Goal: Information Seeking & Learning: Learn about a topic

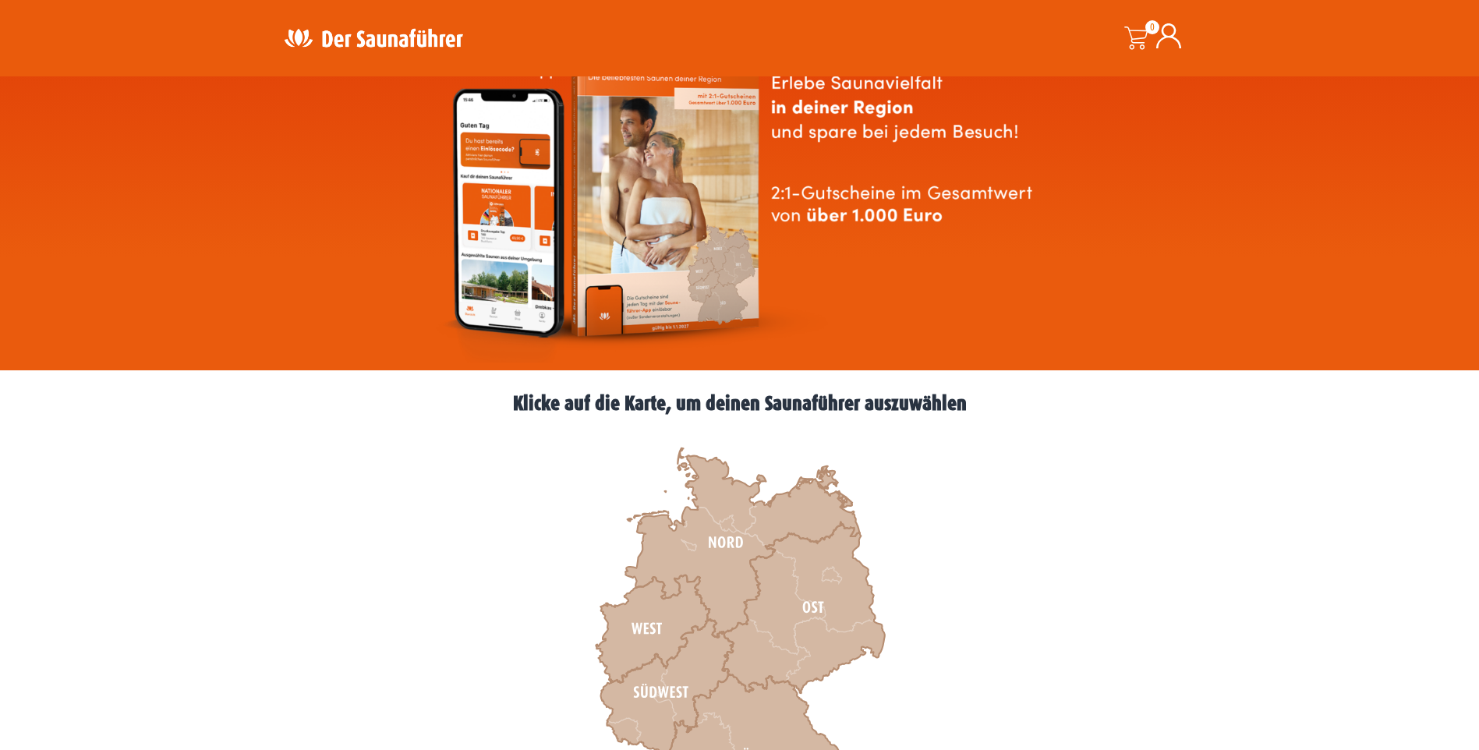
scroll to position [156, 0]
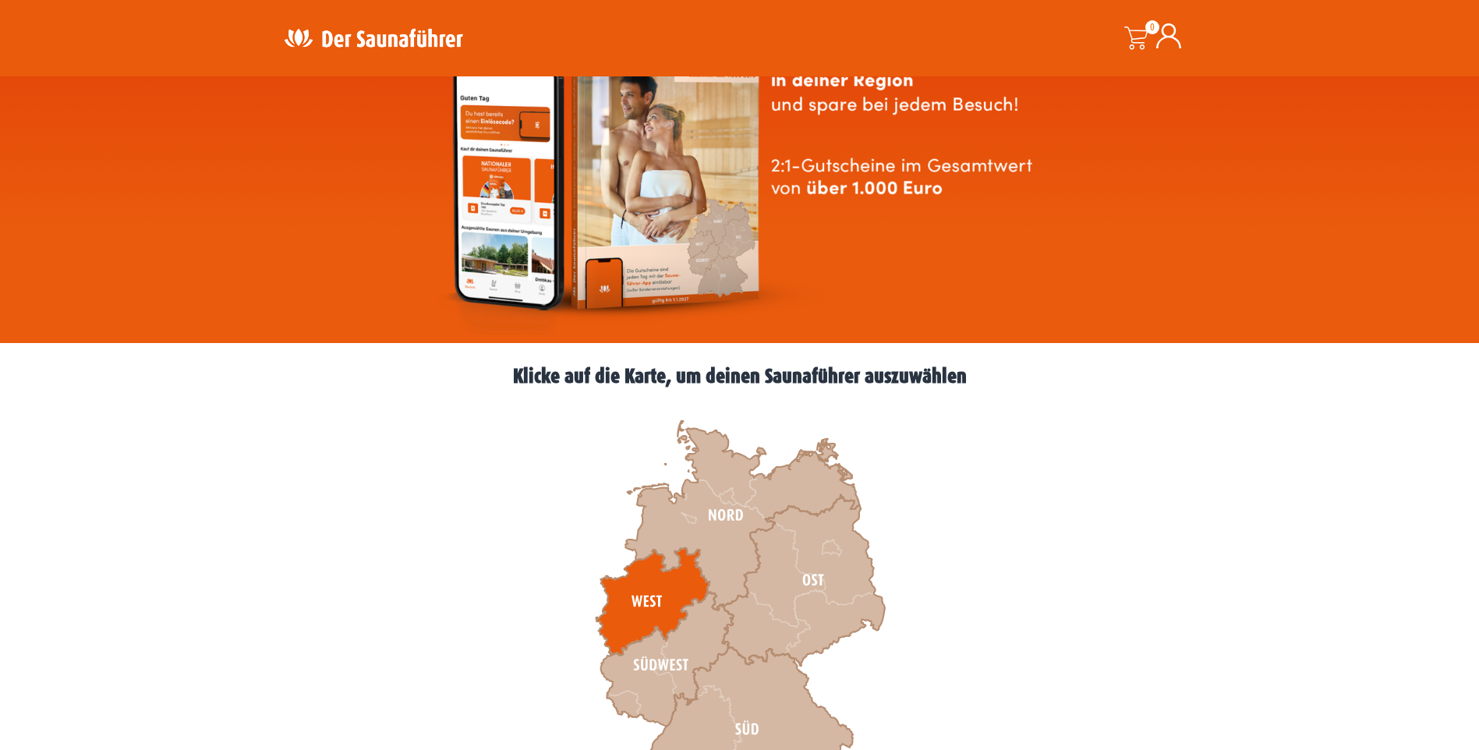
click at [656, 596] on icon at bounding box center [653, 602] width 114 height 108
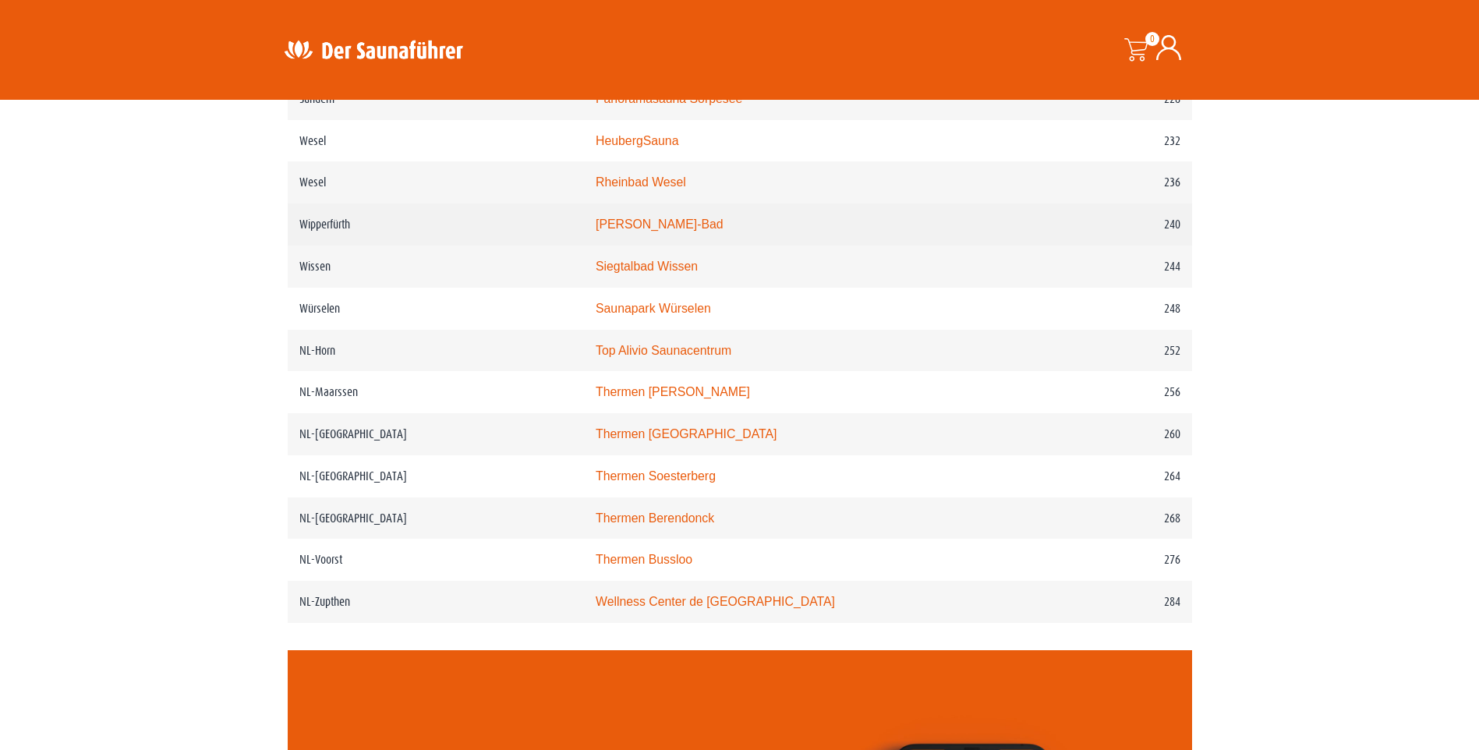
scroll to position [3040, 0]
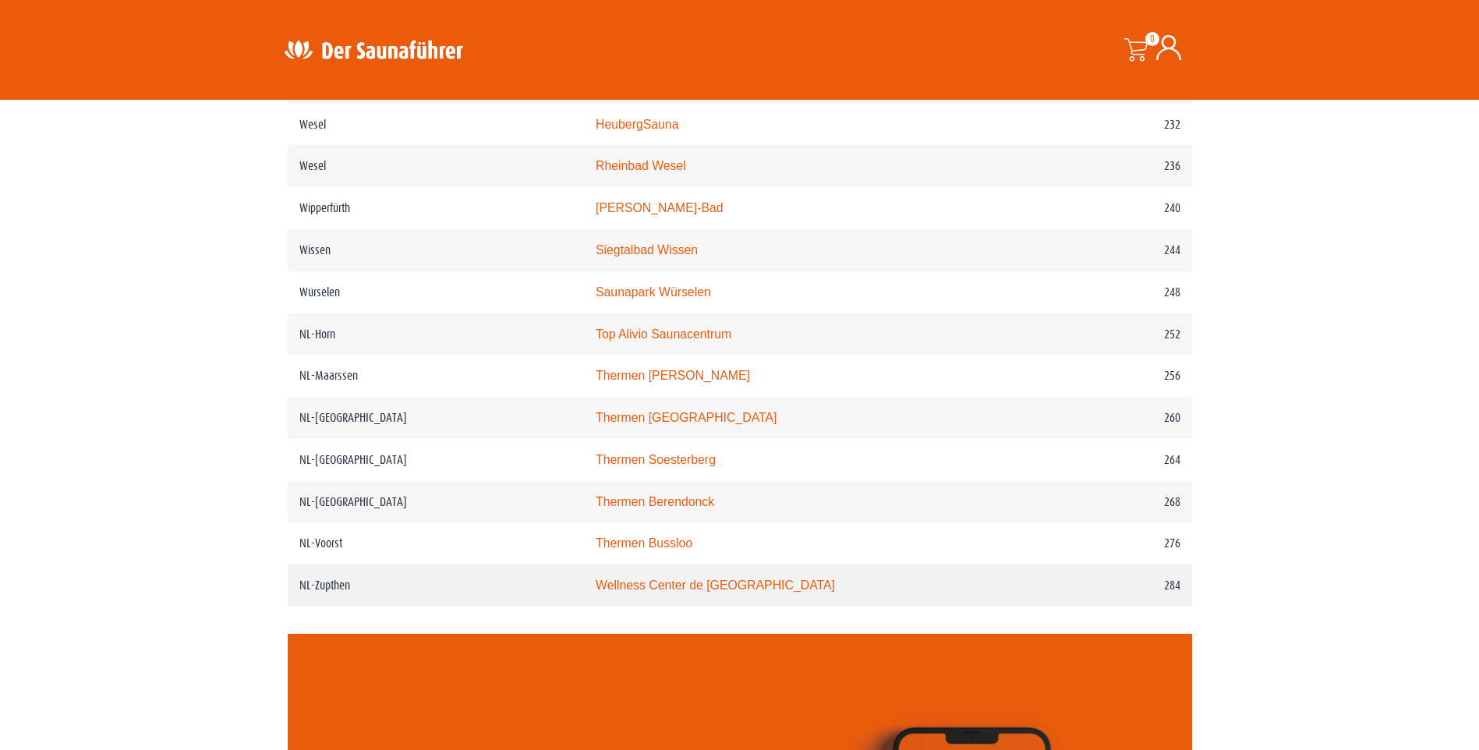
click at [642, 592] on link "Wellness Center de [GEOGRAPHIC_DATA]" at bounding box center [715, 584] width 239 height 13
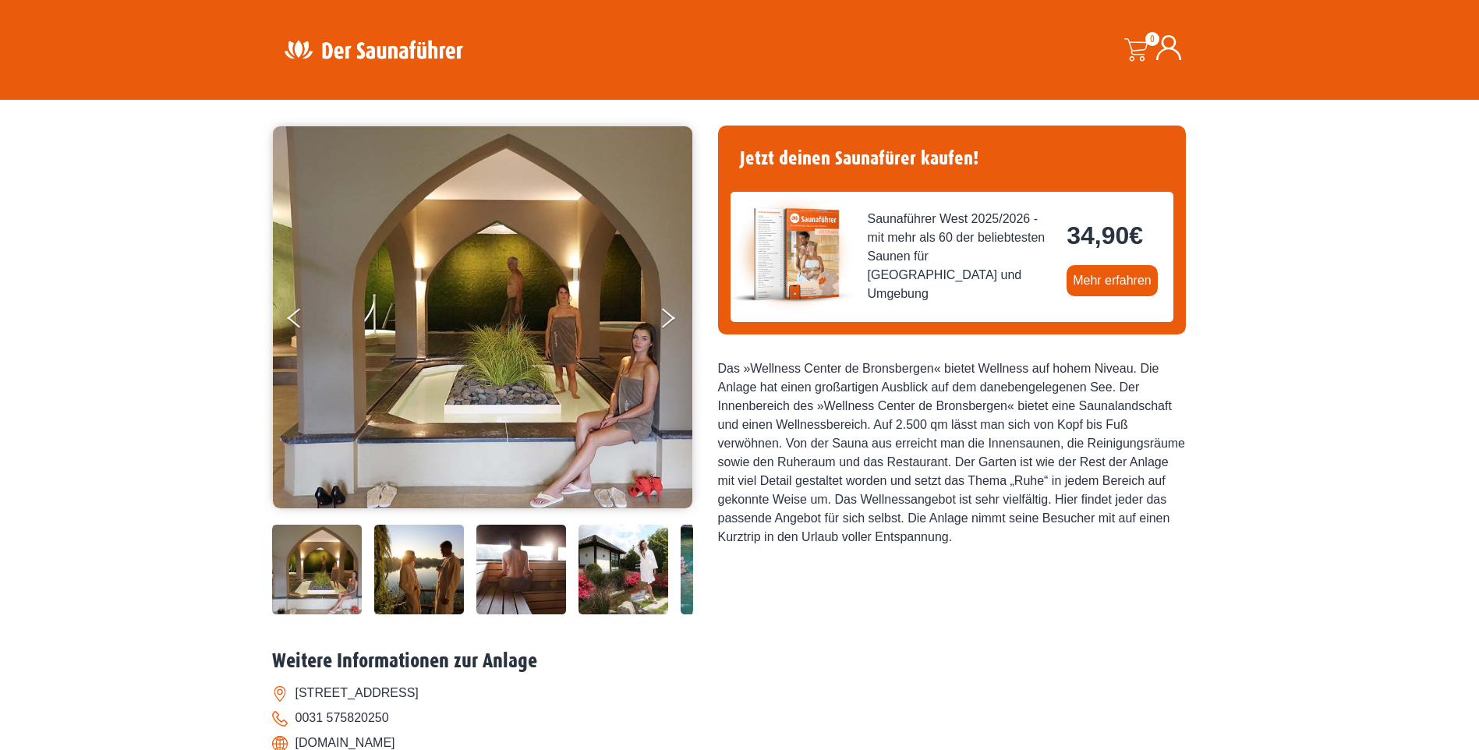
scroll to position [78, 0]
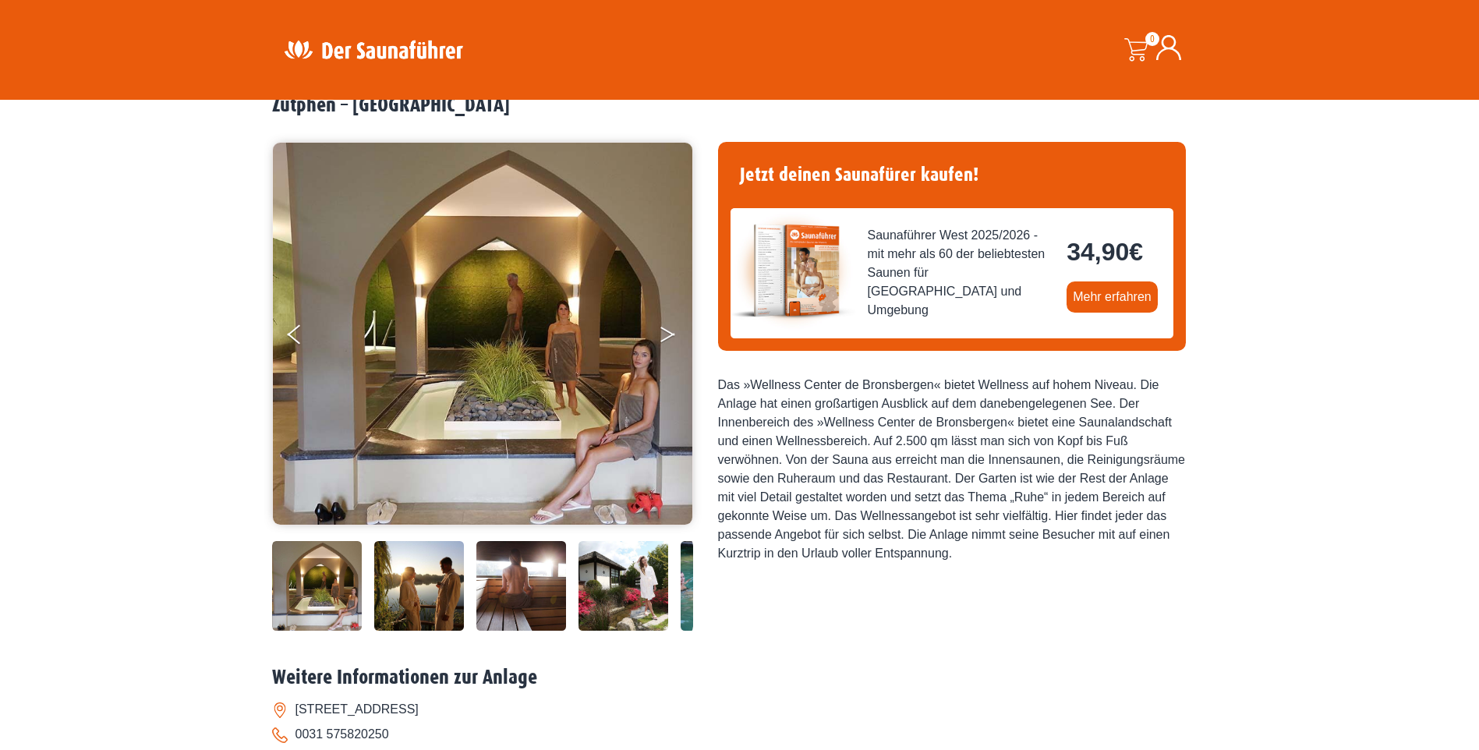
click at [664, 338] on icon "Next" at bounding box center [667, 337] width 14 height 9
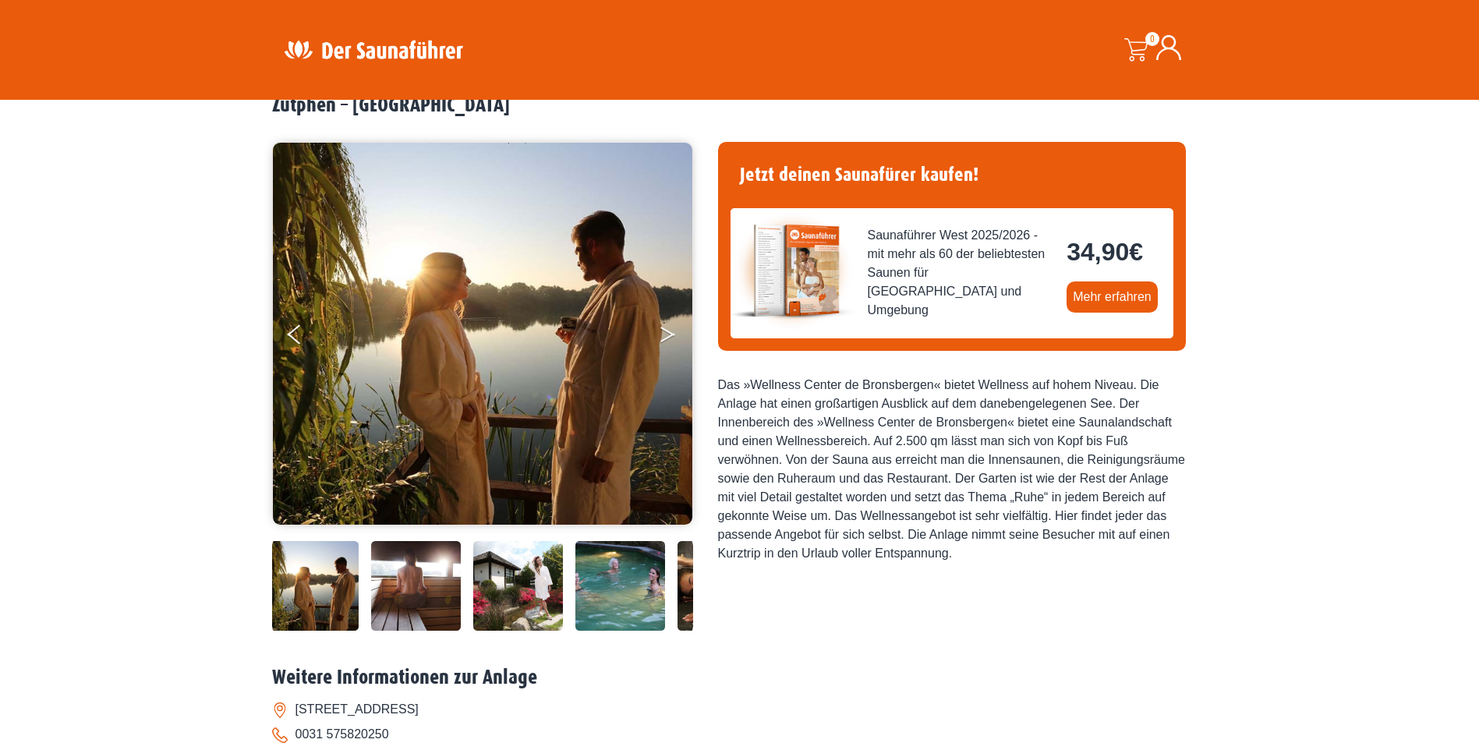
click at [670, 337] on icon "Next" at bounding box center [667, 337] width 14 height 9
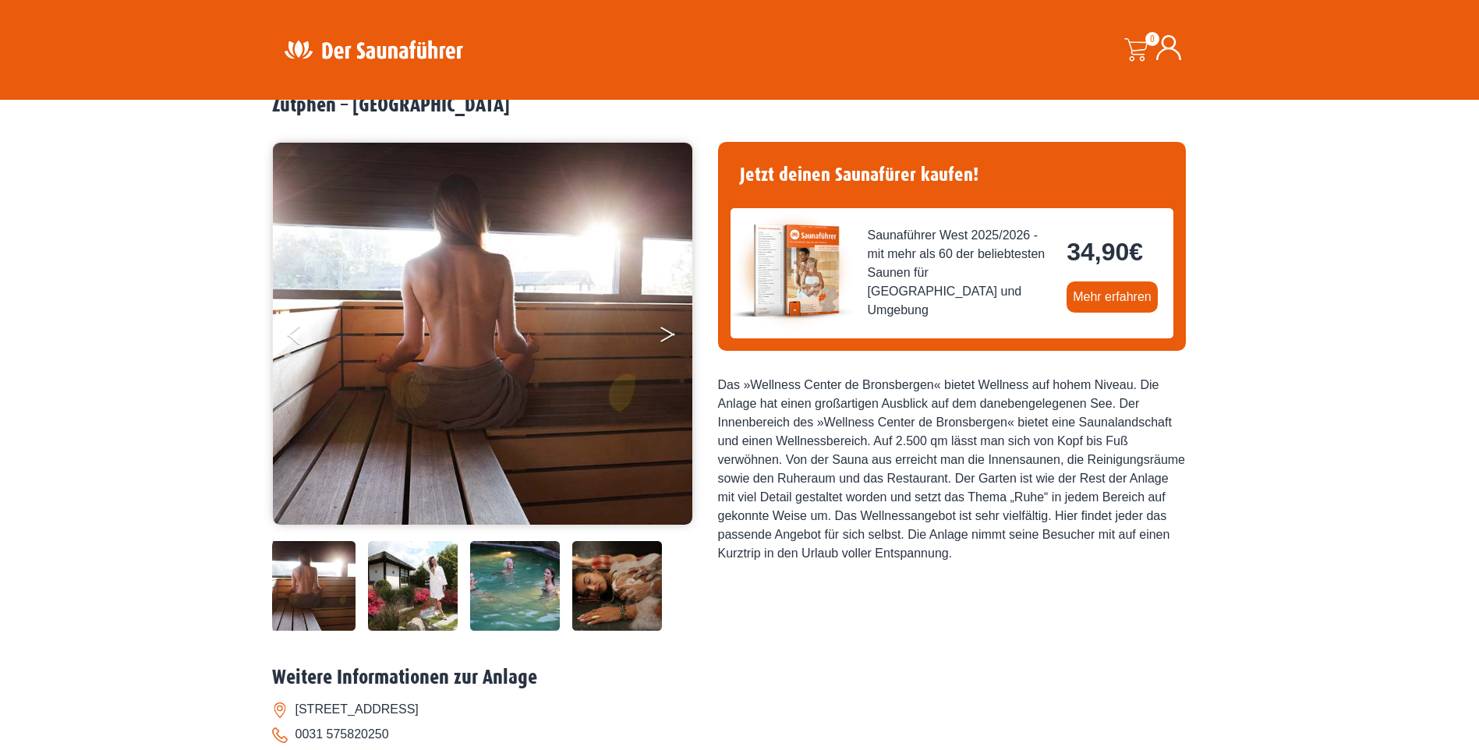
click at [671, 338] on button "Next" at bounding box center [678, 337] width 39 height 39
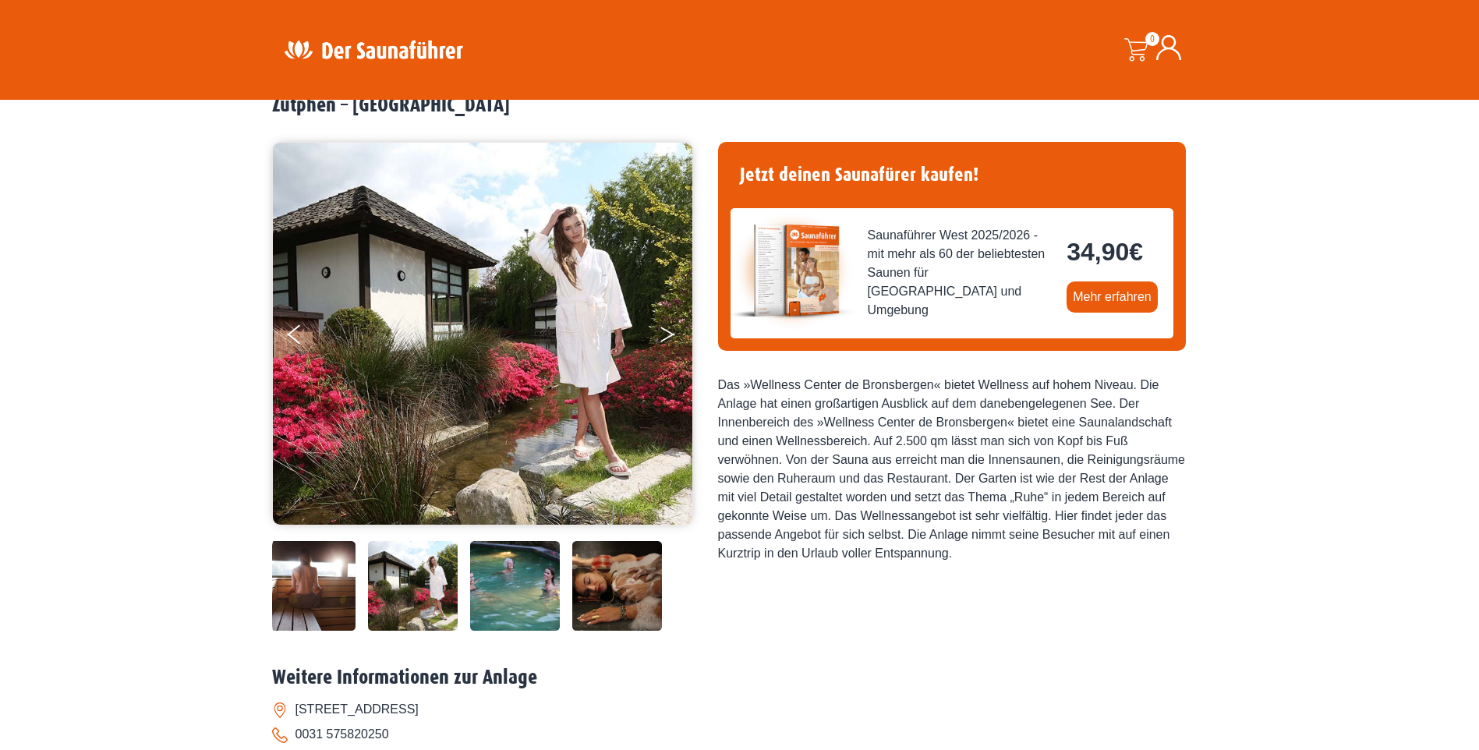
click at [671, 338] on button "Next" at bounding box center [678, 337] width 39 height 39
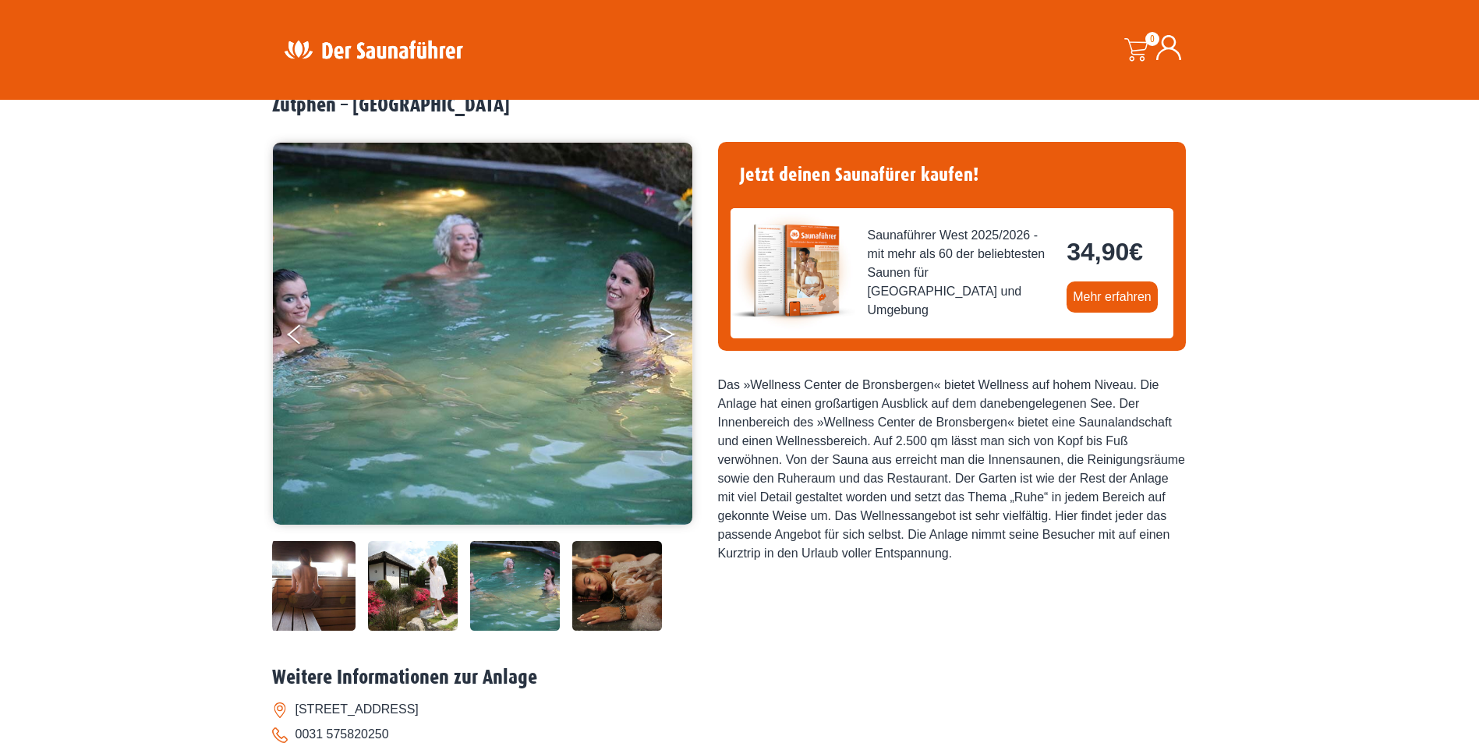
click at [671, 338] on button "Next" at bounding box center [678, 337] width 39 height 39
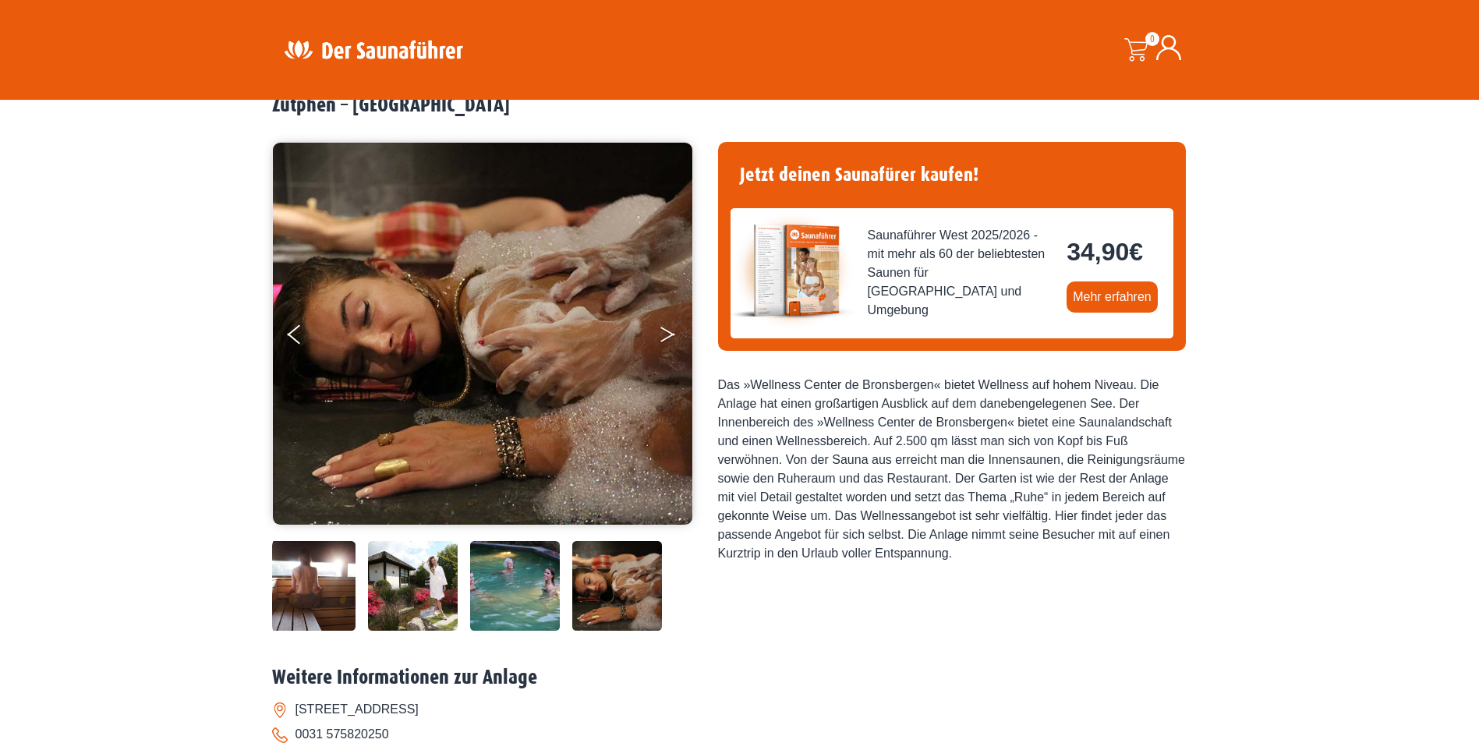
click at [671, 338] on button "Next" at bounding box center [678, 337] width 39 height 39
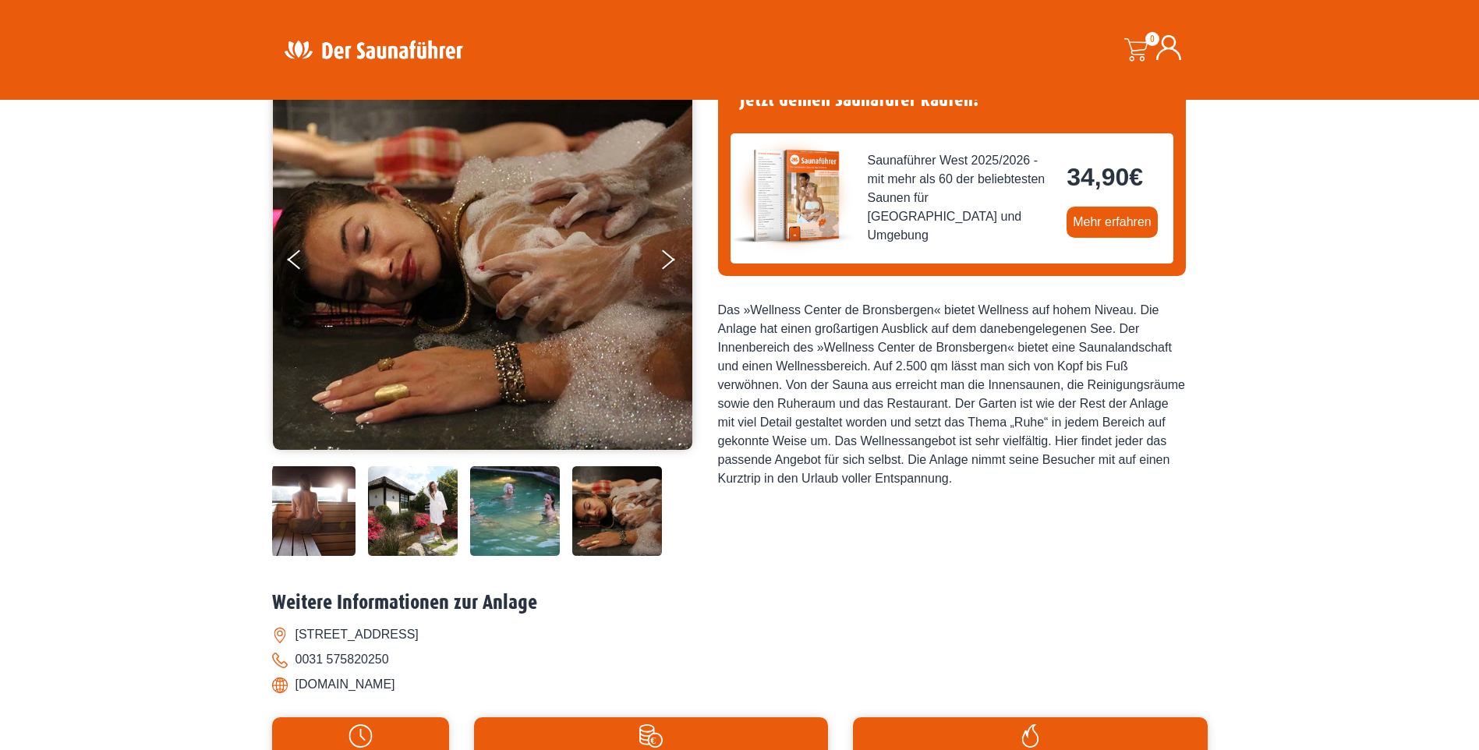
scroll to position [0, 0]
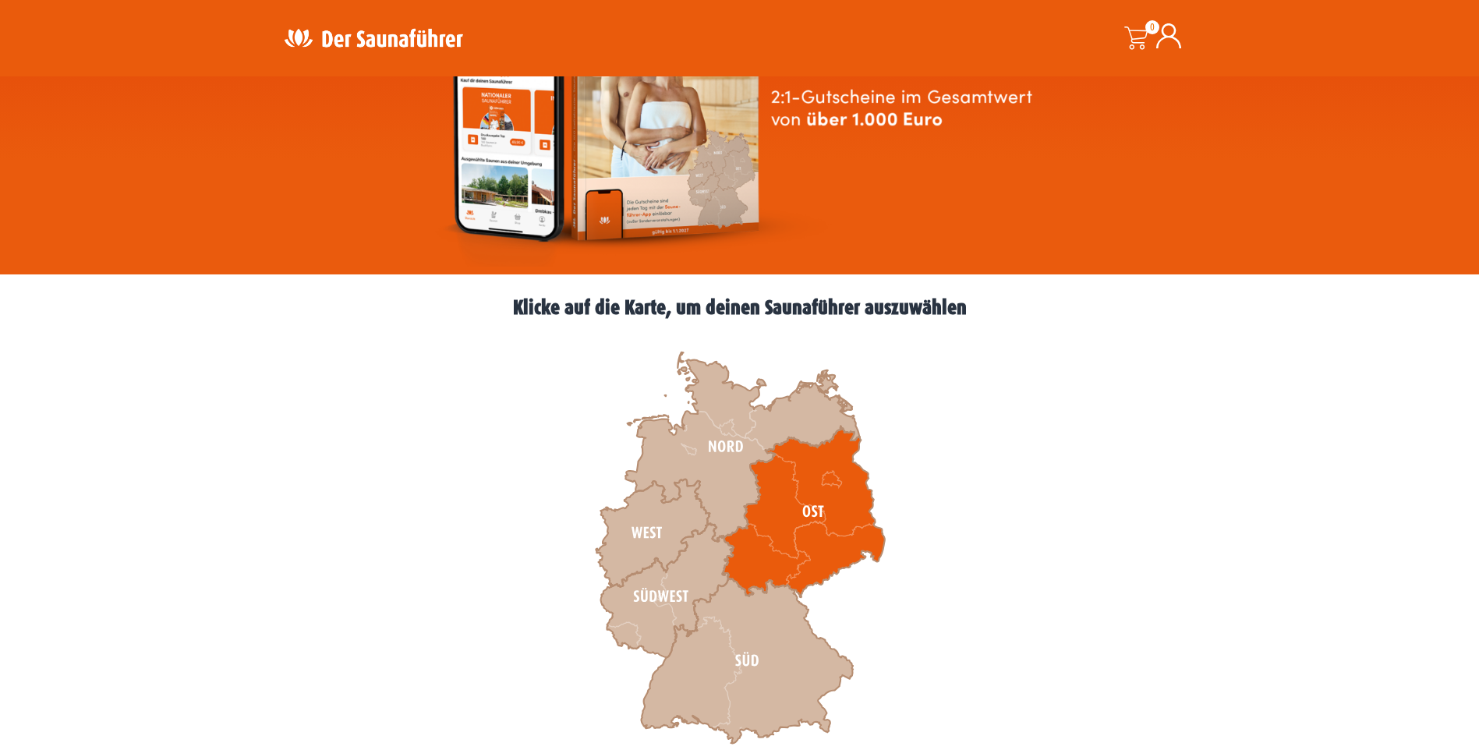
scroll to position [312, 0]
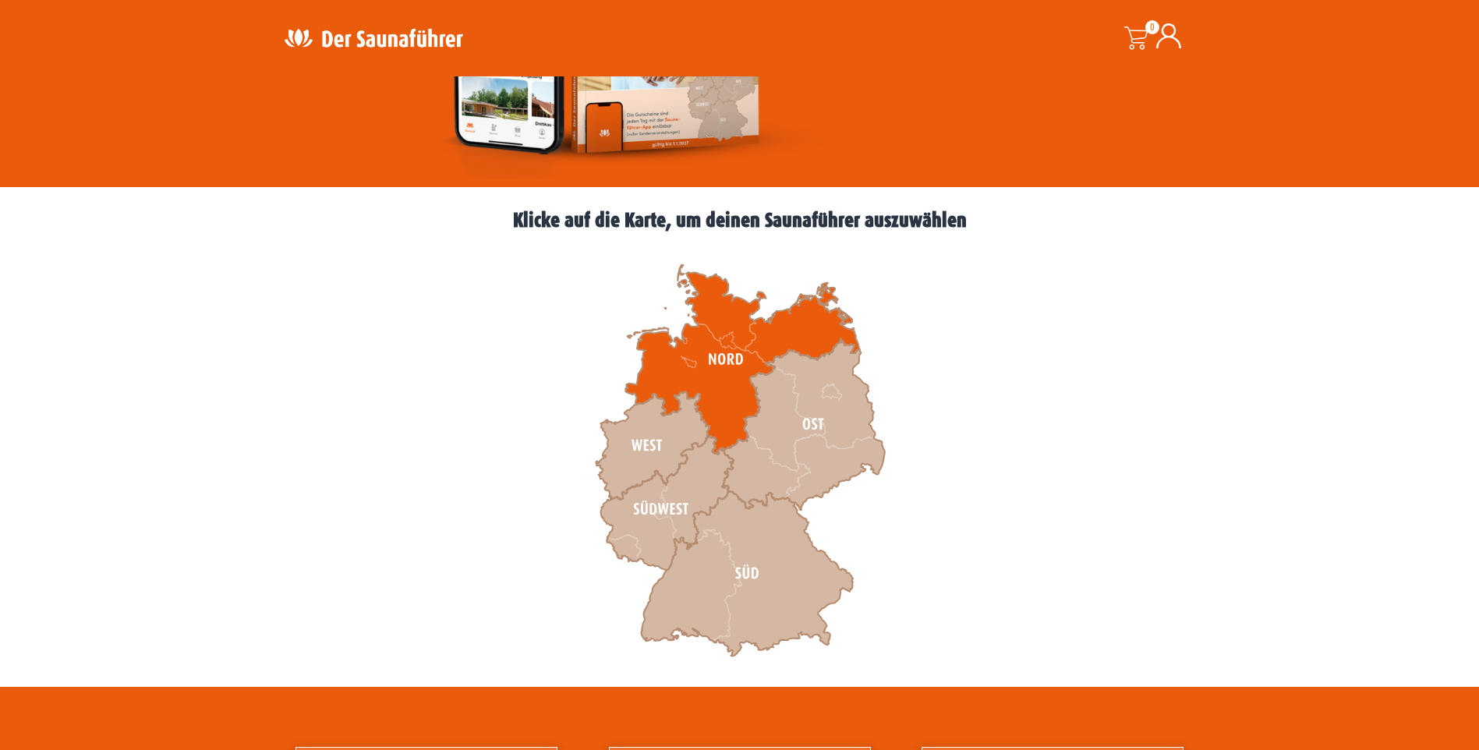
click at [691, 377] on icon at bounding box center [742, 359] width 234 height 189
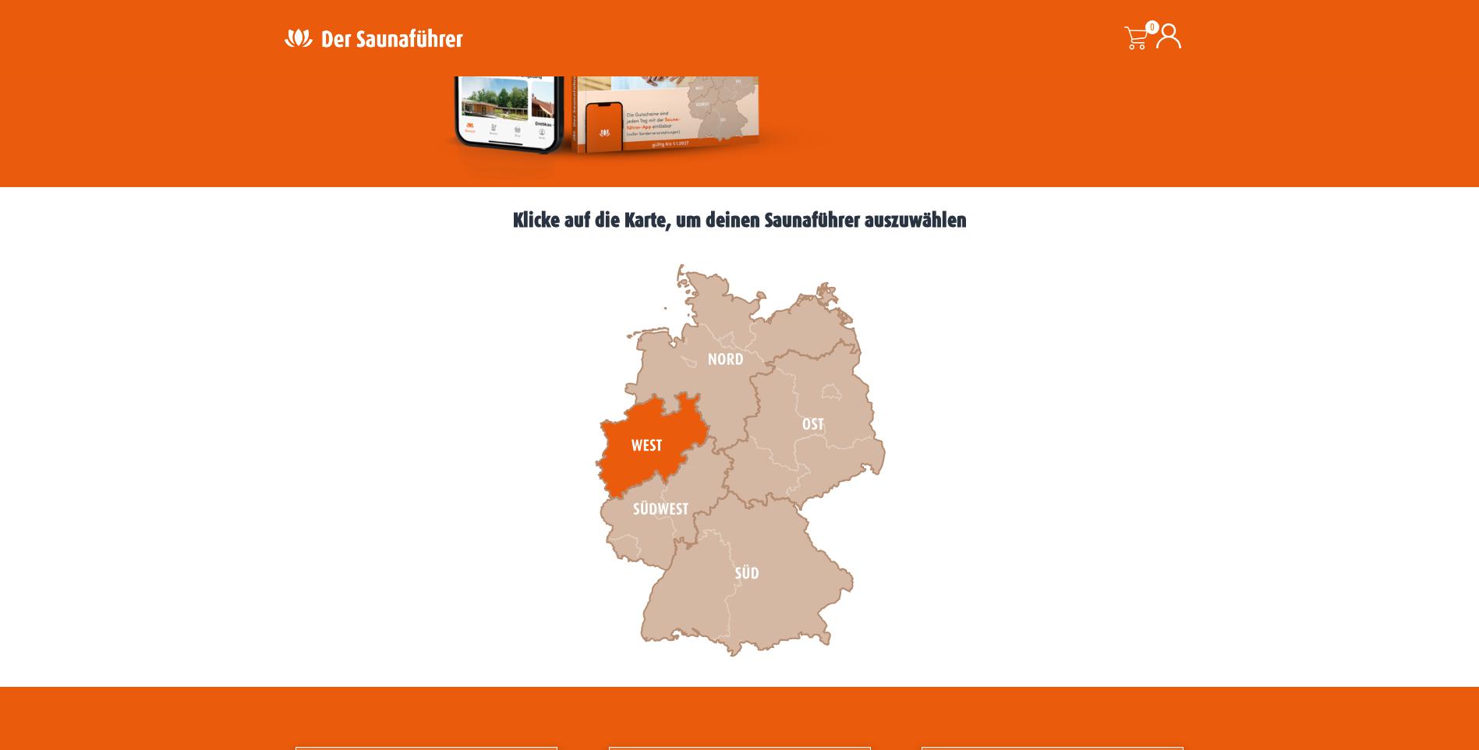
click at [642, 434] on icon at bounding box center [653, 446] width 114 height 108
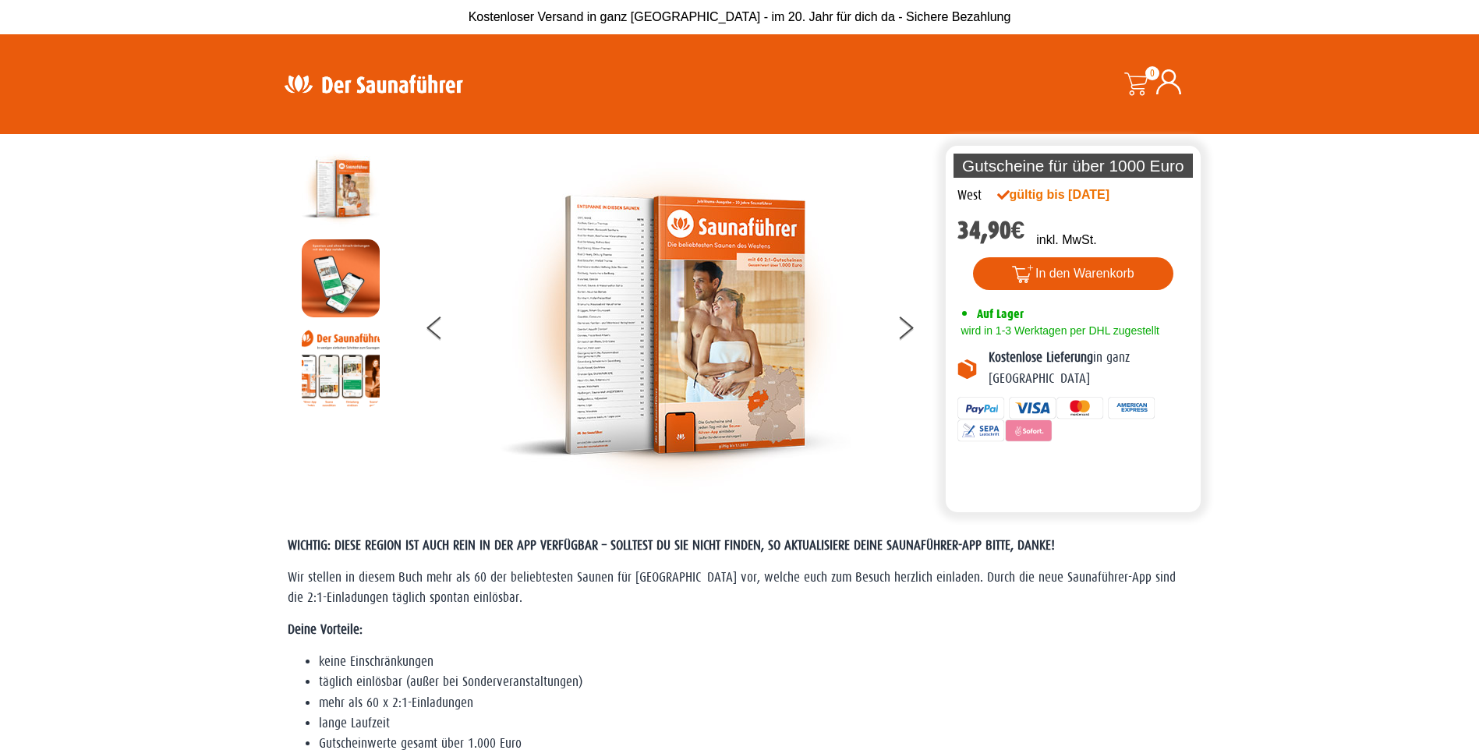
click at [350, 275] on img at bounding box center [341, 278] width 78 height 78
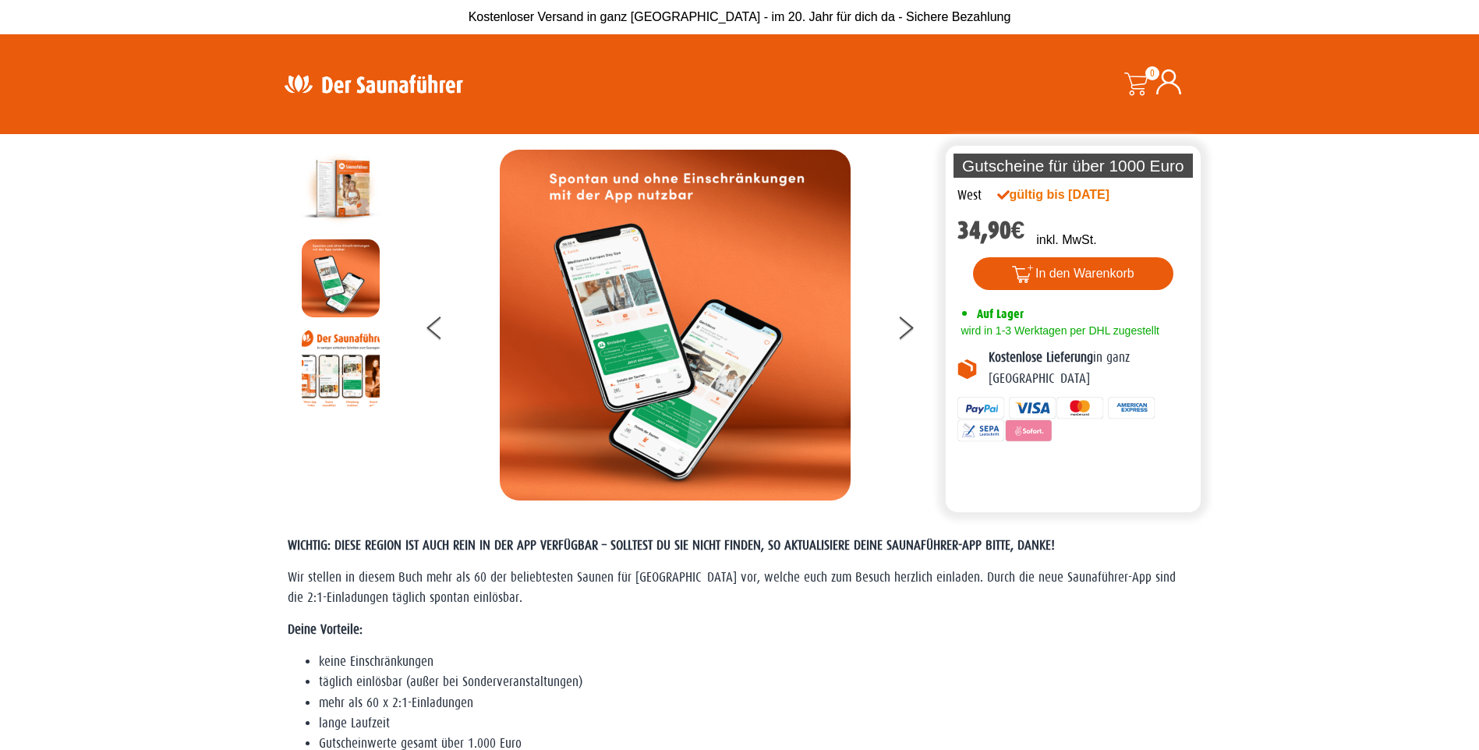
click at [332, 379] on img at bounding box center [341, 368] width 78 height 78
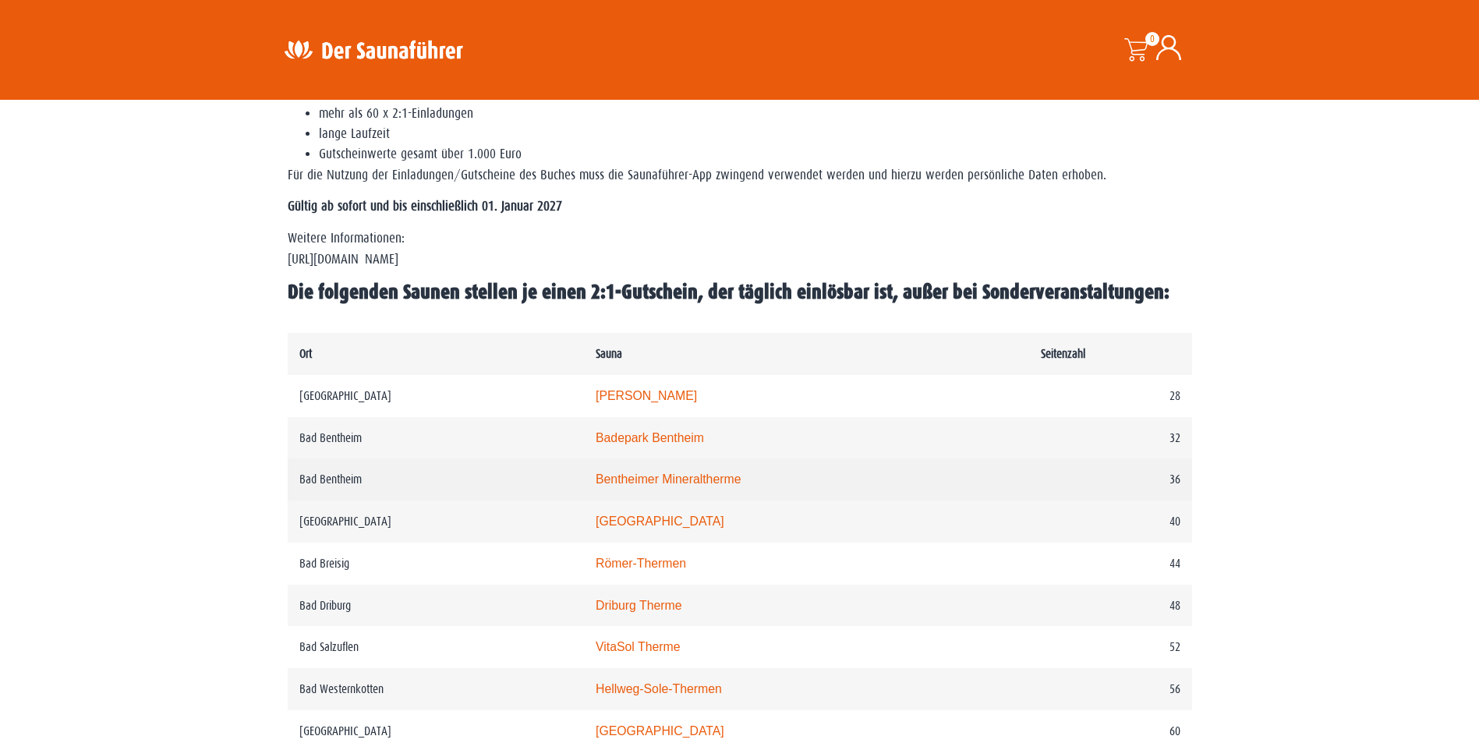
scroll to position [624, 0]
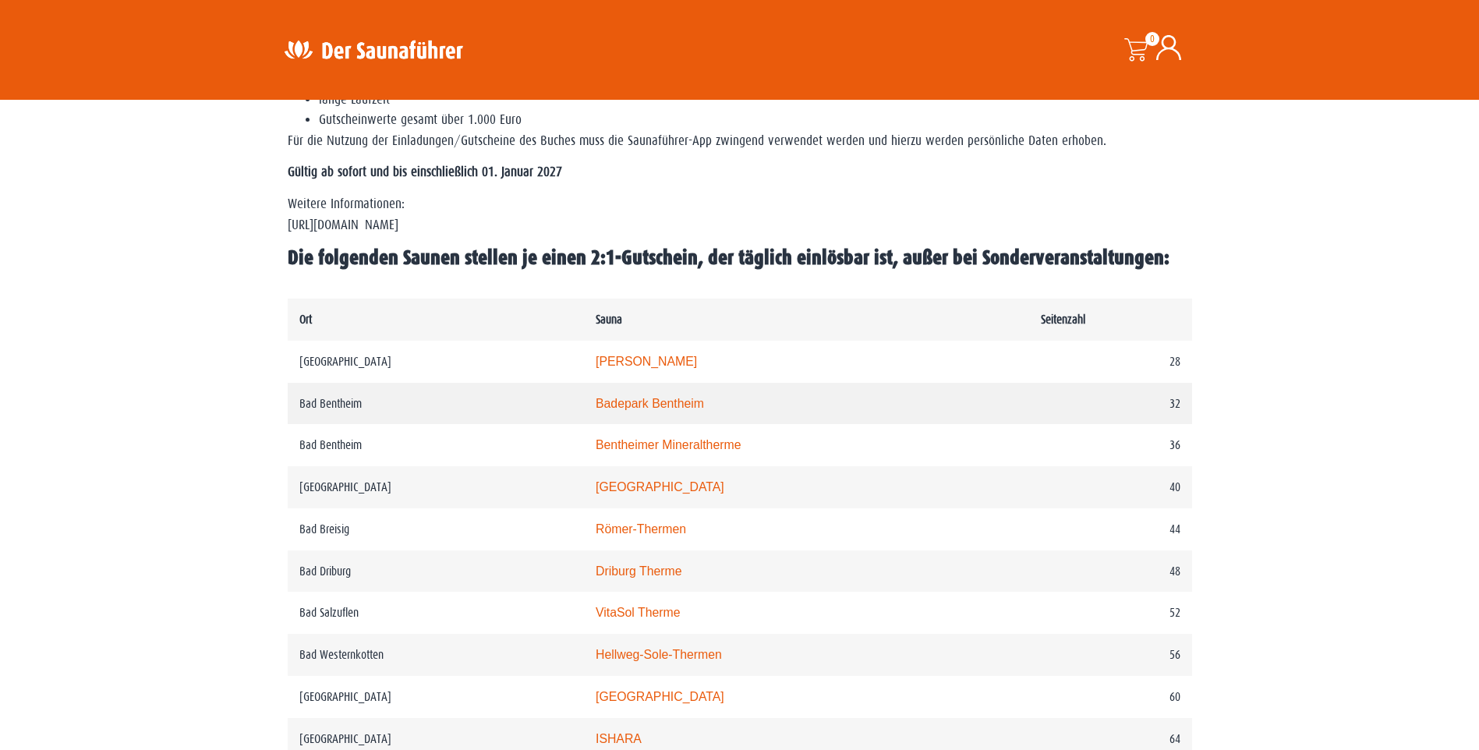
click at [373, 404] on td "Bad Bentheim" at bounding box center [436, 404] width 296 height 42
click at [659, 405] on link "Badepark Bentheim" at bounding box center [650, 403] width 108 height 13
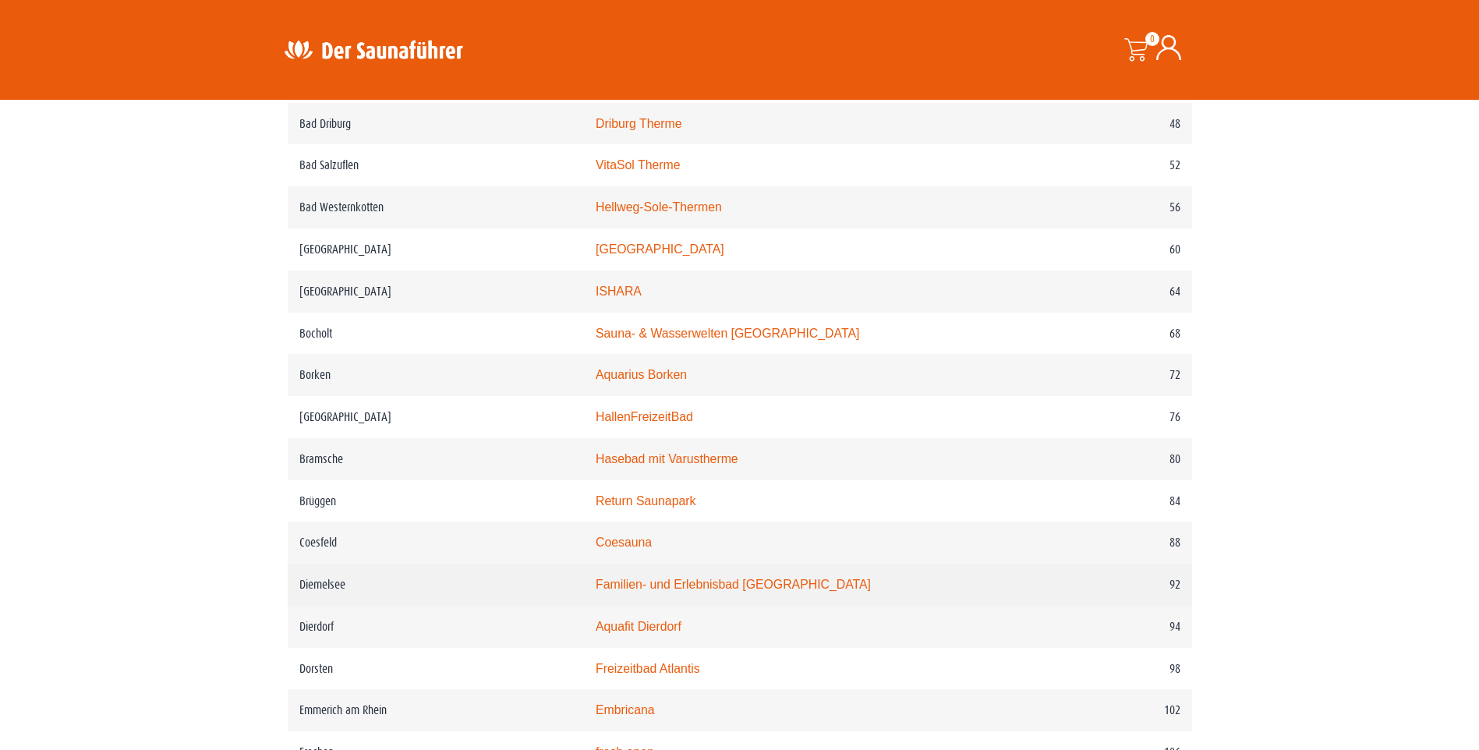
scroll to position [1091, 0]
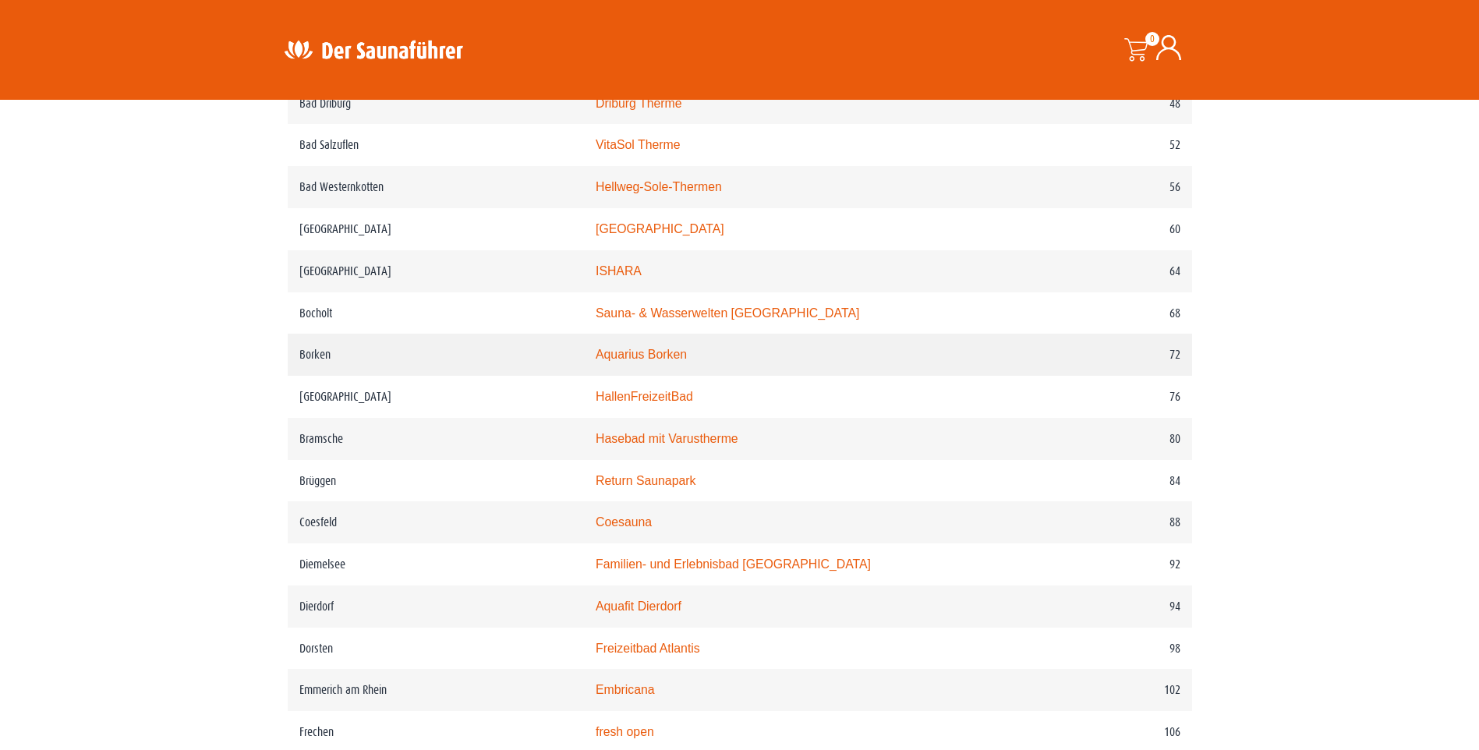
click at [651, 361] on link "Aquarius Borken" at bounding box center [641, 354] width 91 height 13
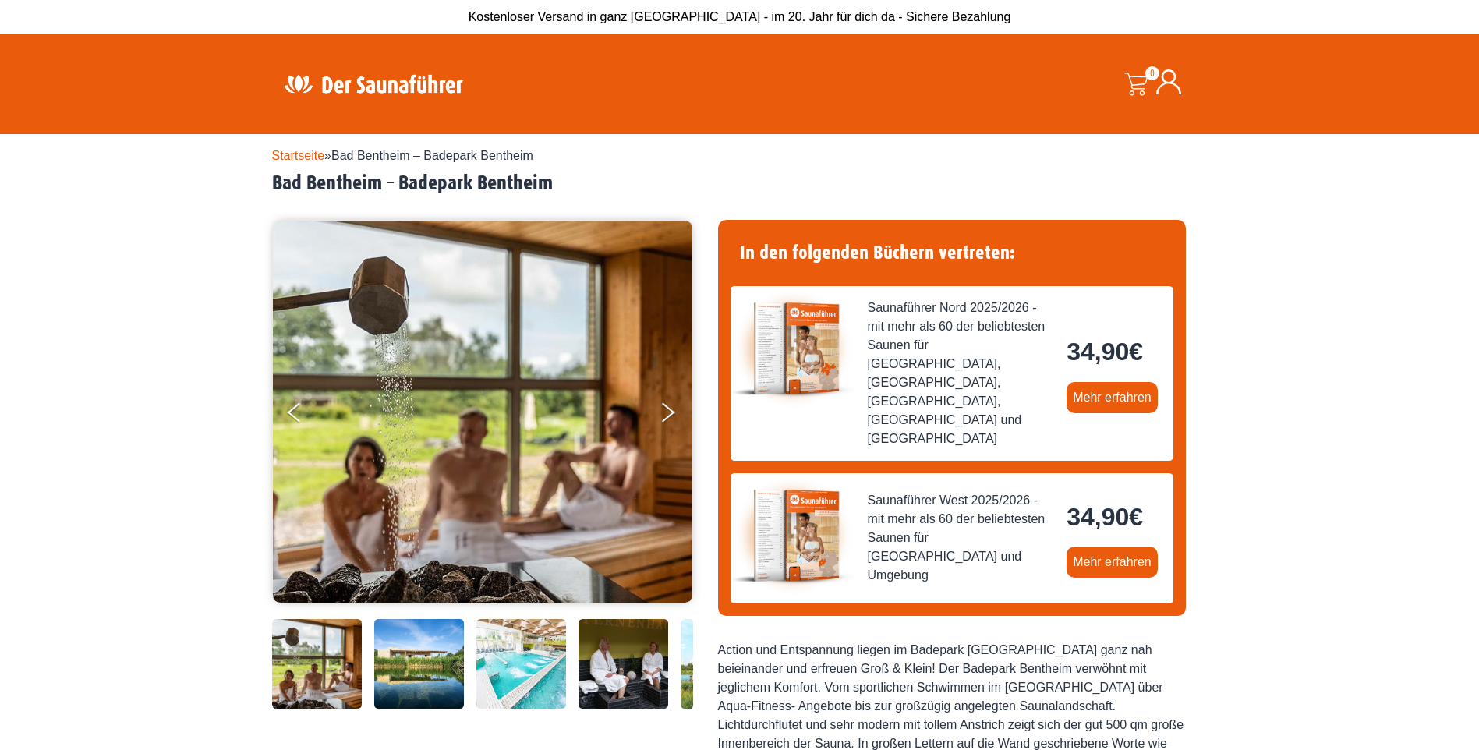
click at [391, 668] on img at bounding box center [419, 664] width 90 height 90
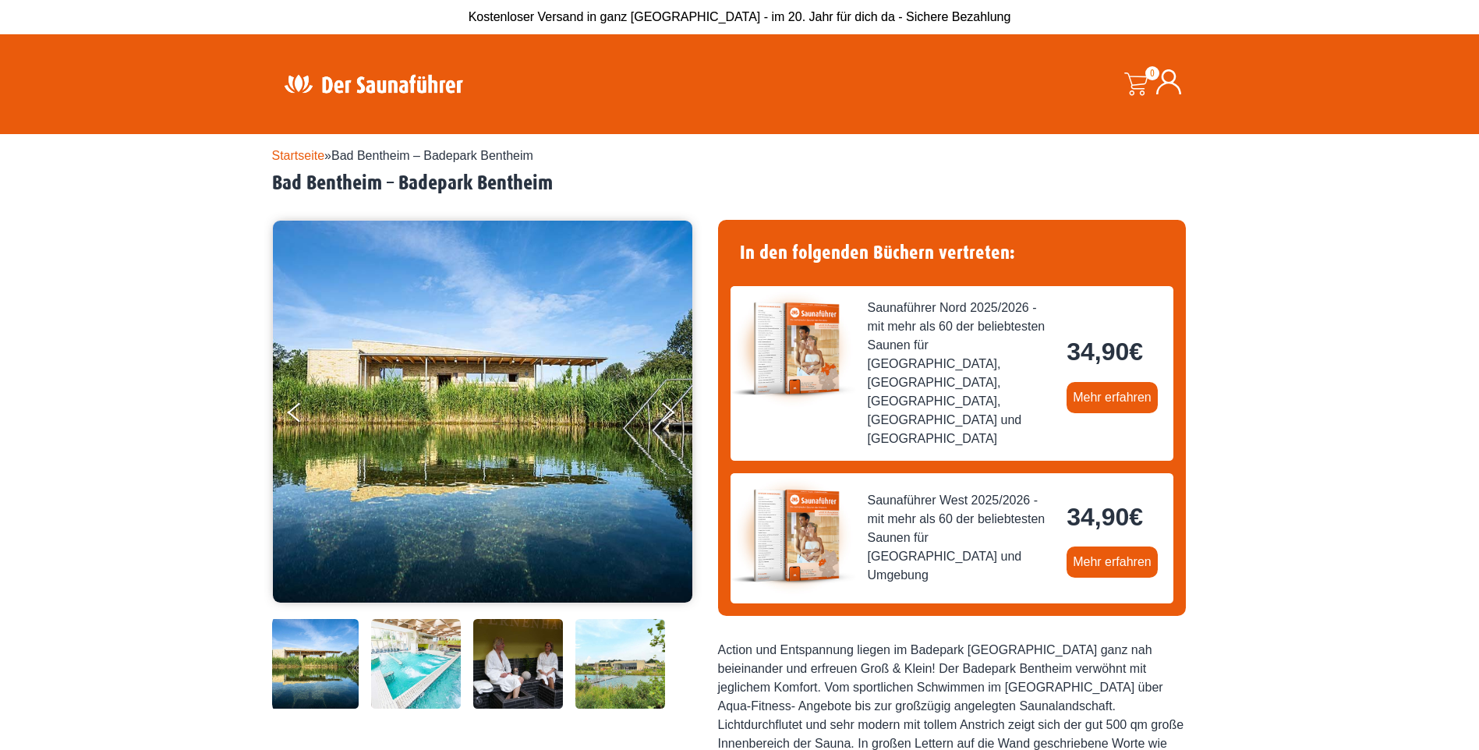
click at [494, 669] on img at bounding box center [518, 664] width 90 height 90
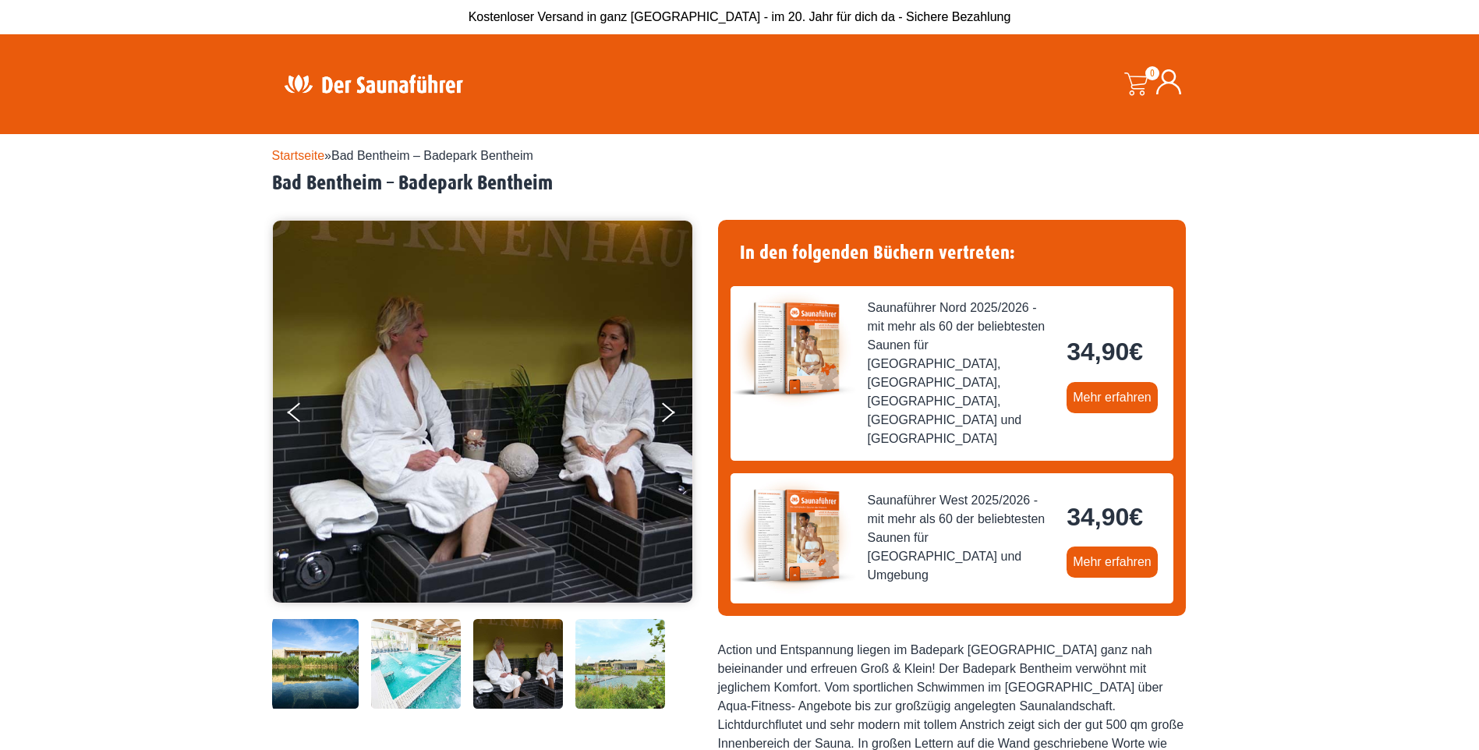
click at [609, 672] on img at bounding box center [620, 664] width 90 height 90
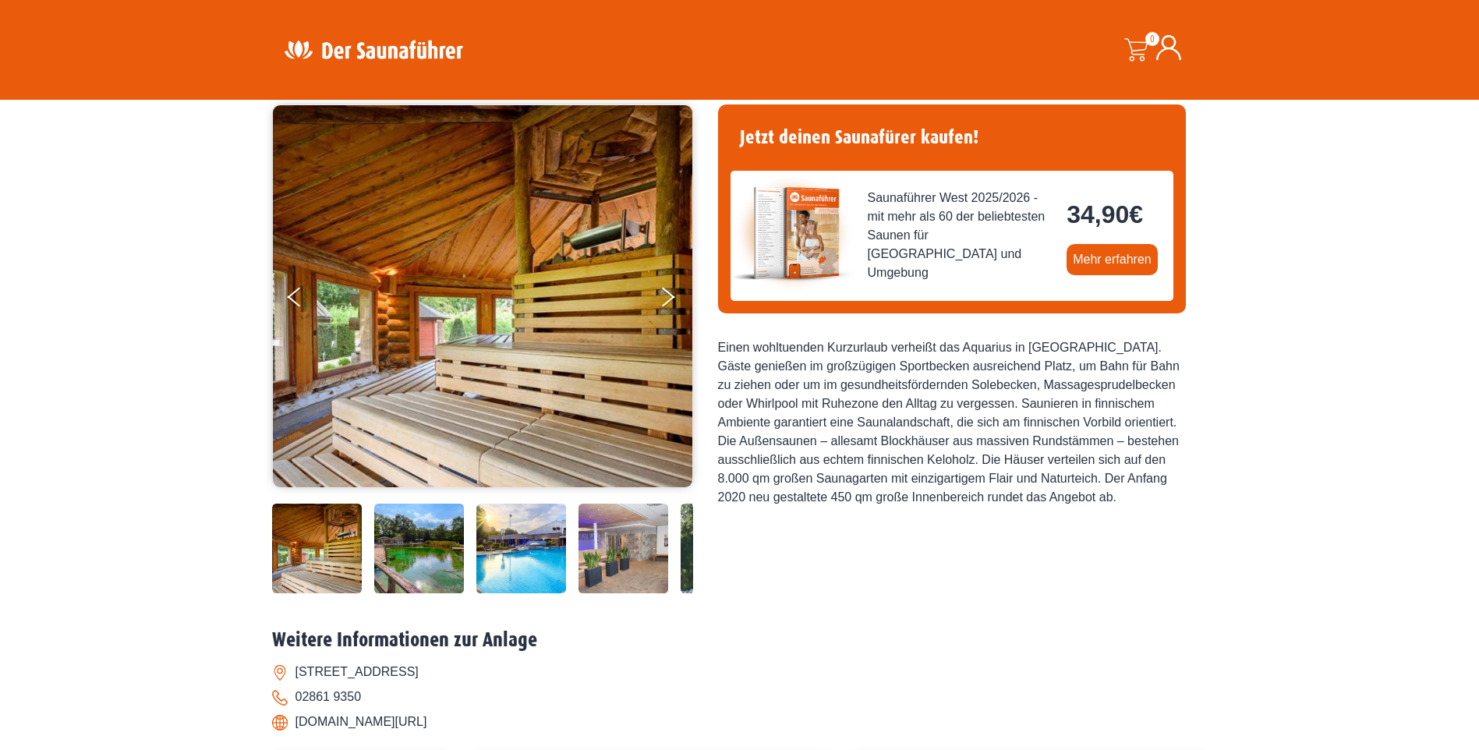
scroll to position [78, 0]
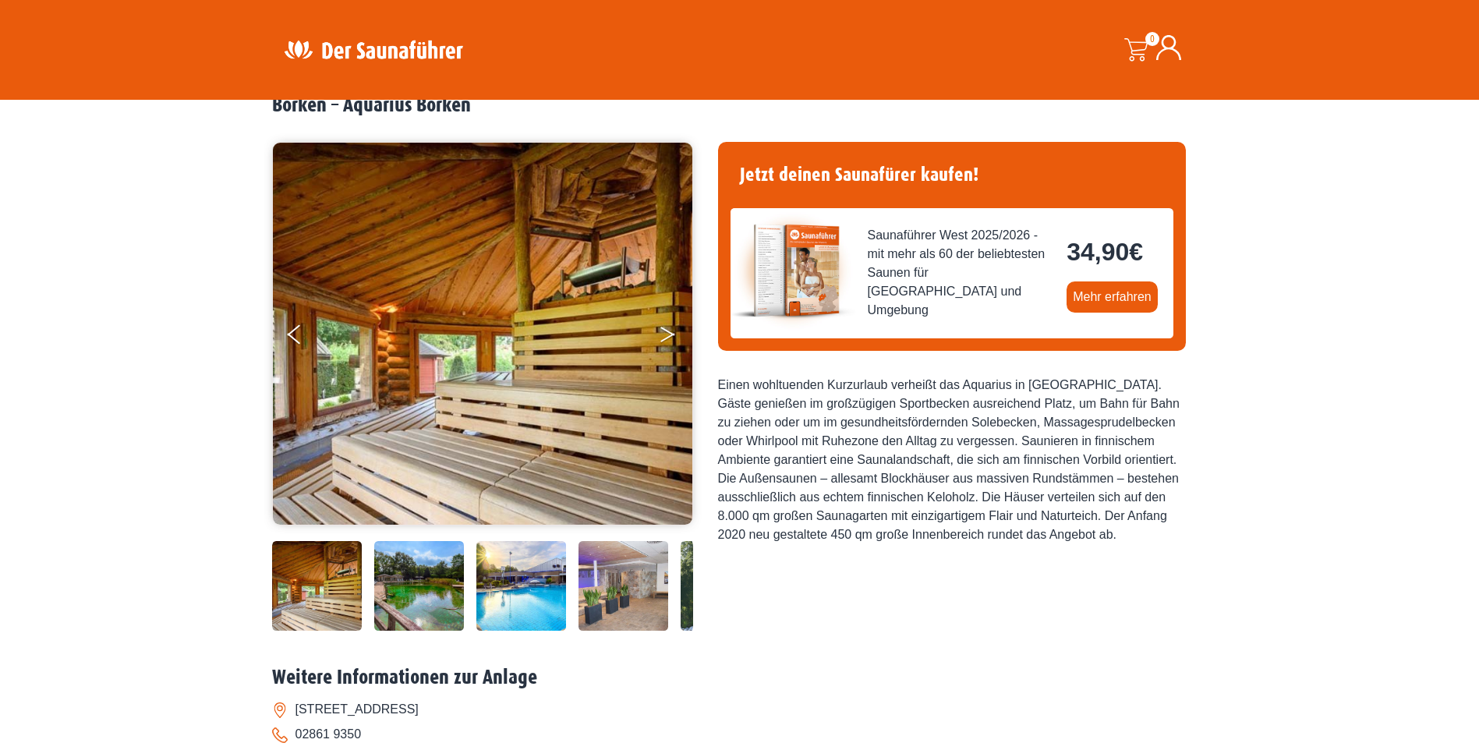
click at [659, 331] on button "Next" at bounding box center [678, 337] width 39 height 39
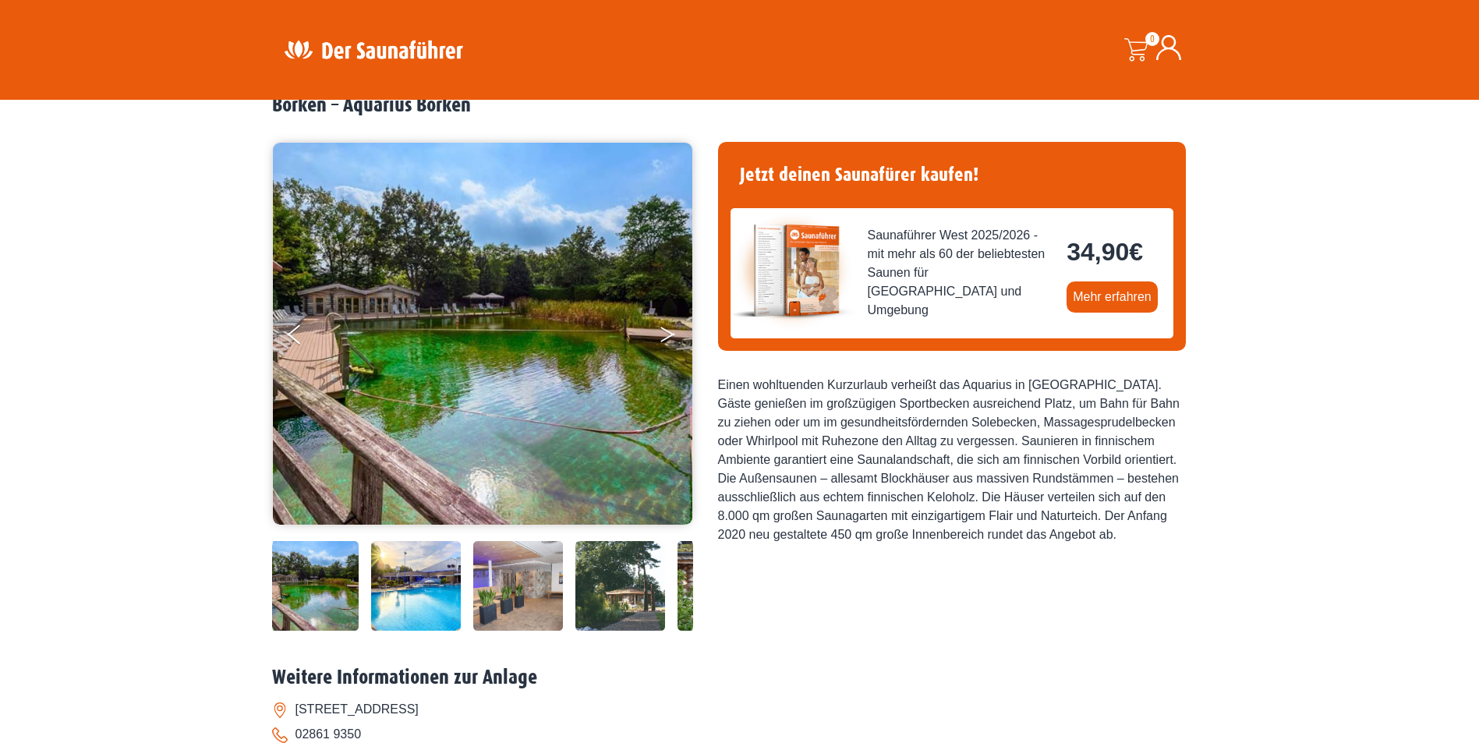
click at [669, 334] on button "Next" at bounding box center [678, 337] width 39 height 39
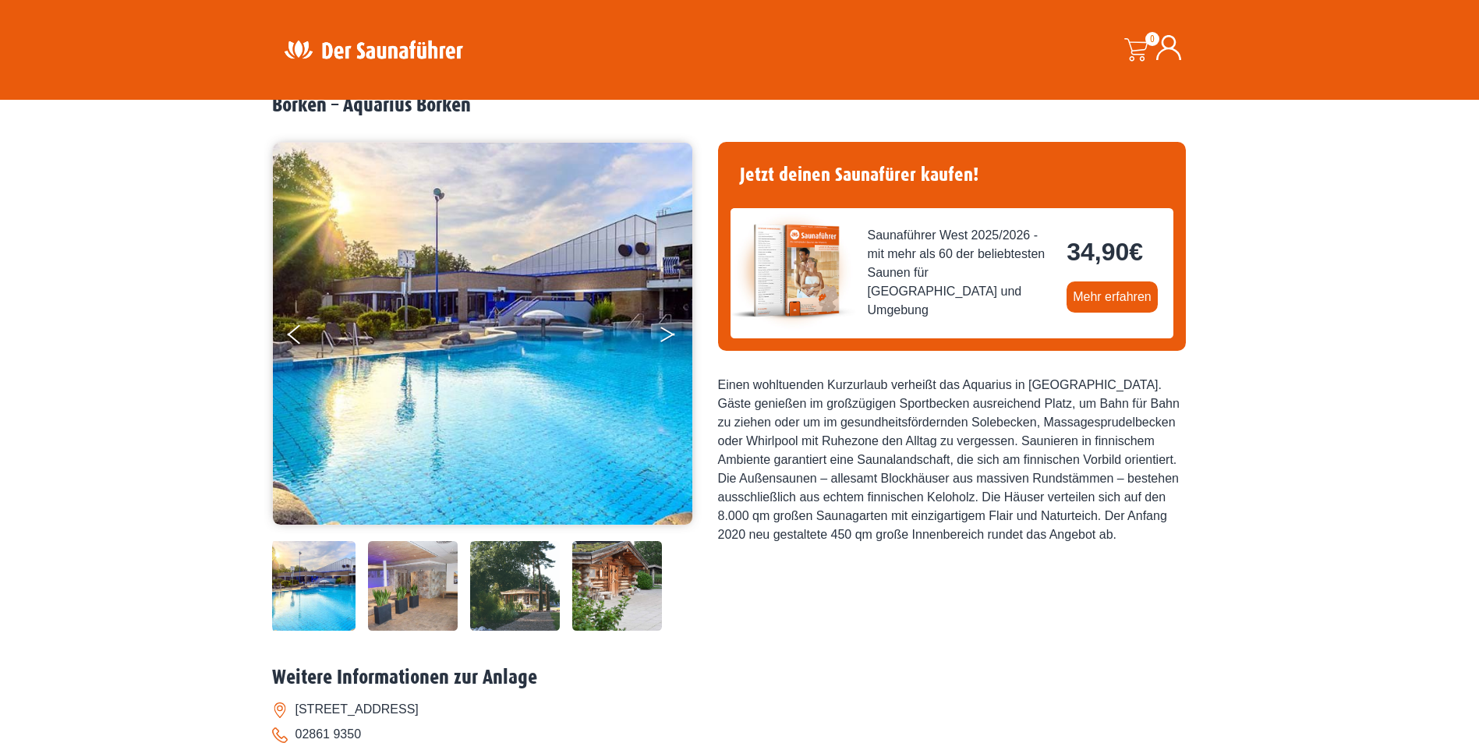
click at [669, 334] on button "Next" at bounding box center [678, 337] width 39 height 39
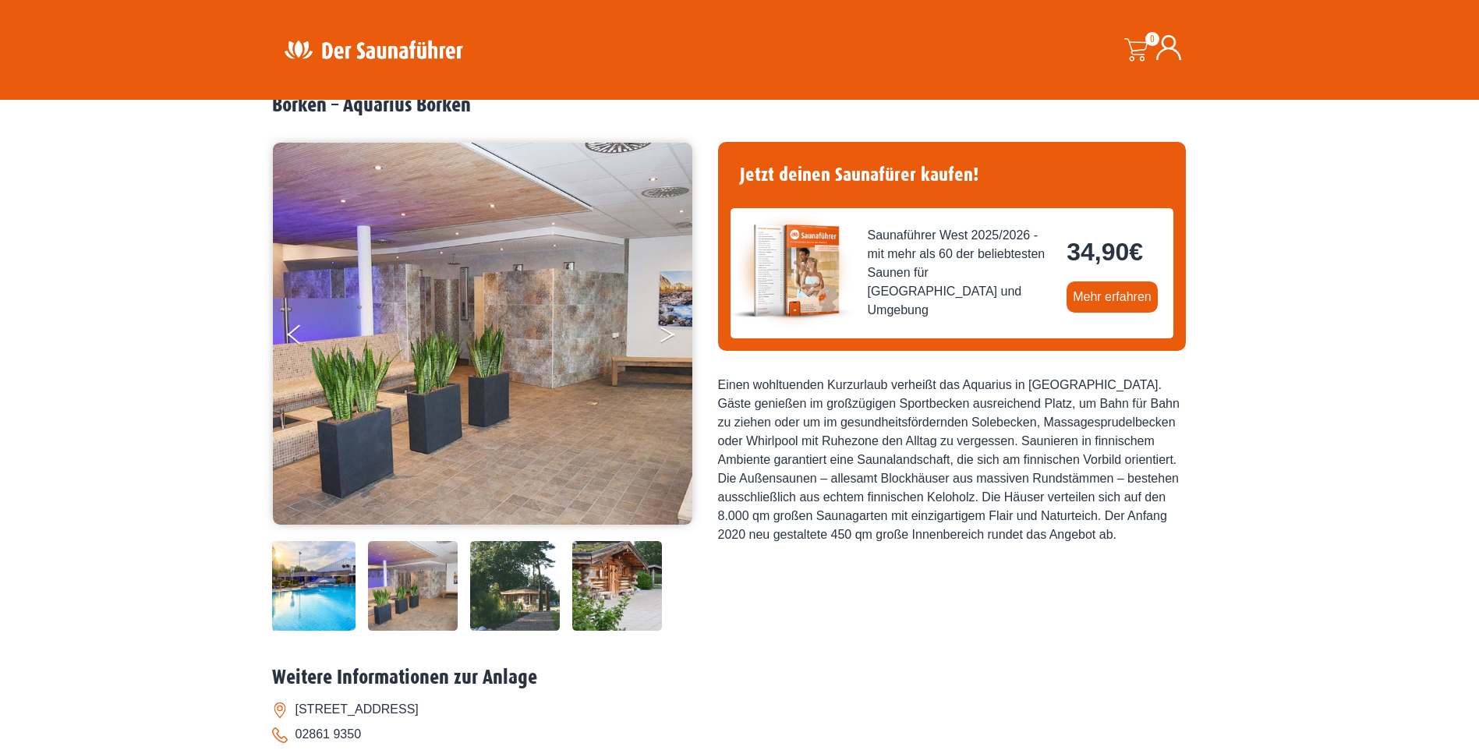
click at [669, 334] on button "Next" at bounding box center [678, 337] width 39 height 39
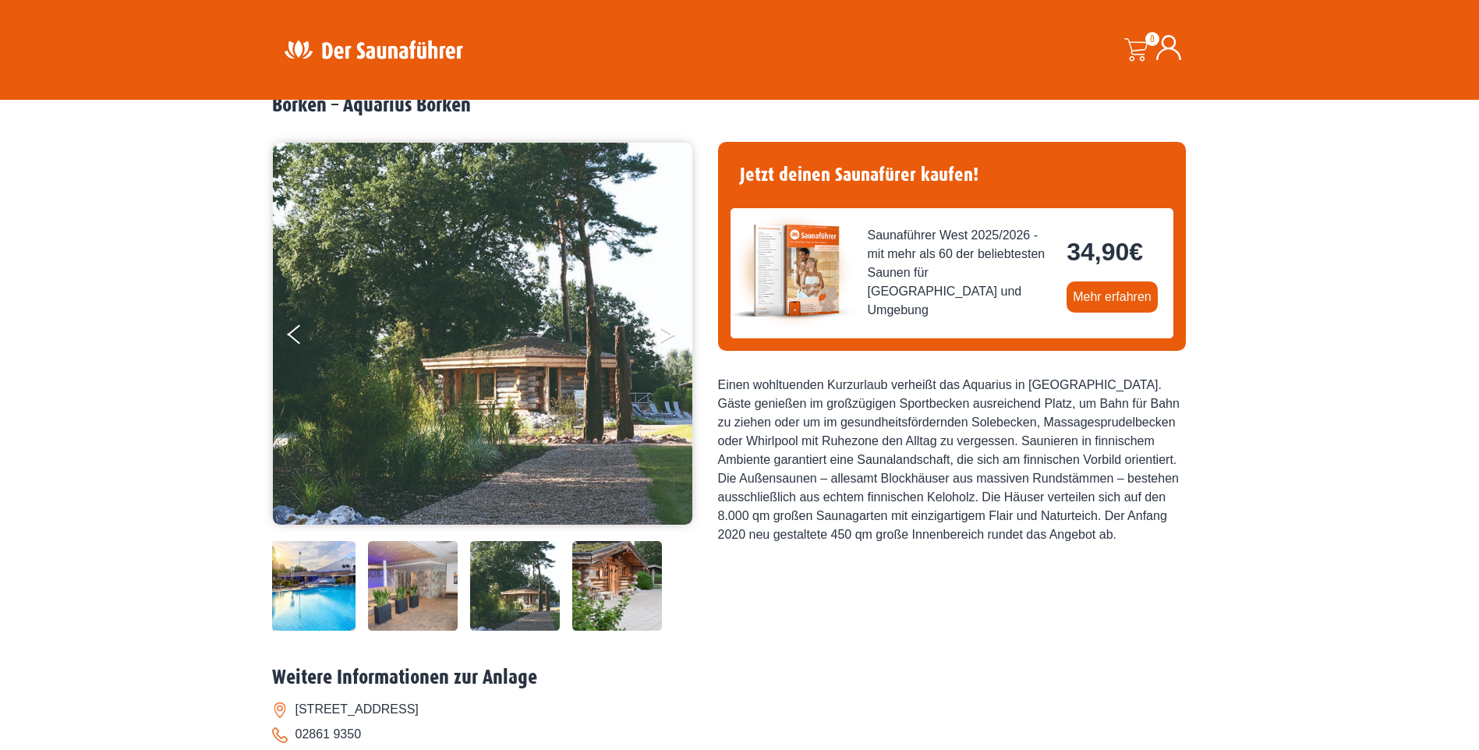
click at [668, 338] on icon "Next" at bounding box center [667, 337] width 14 height 9
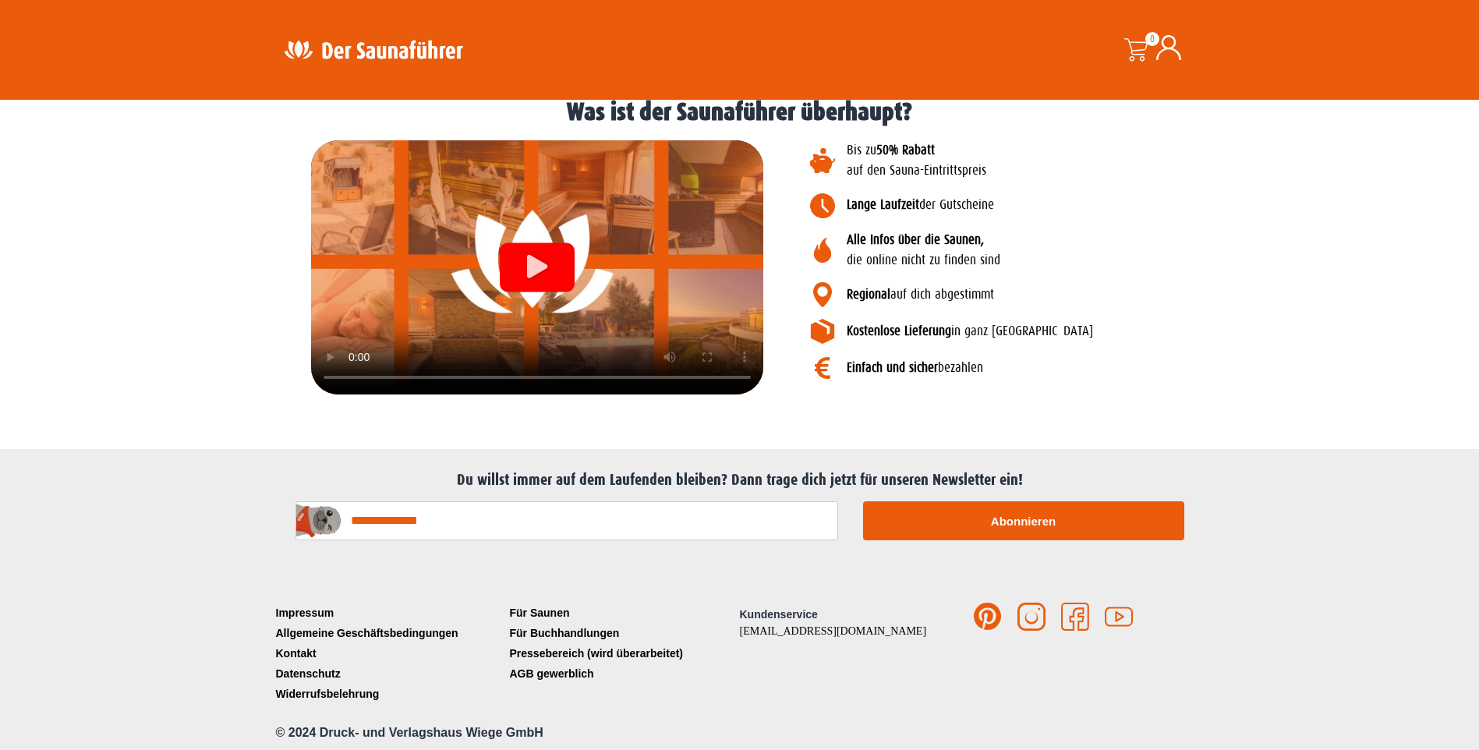
scroll to position [1758, 0]
